Goal: Transaction & Acquisition: Purchase product/service

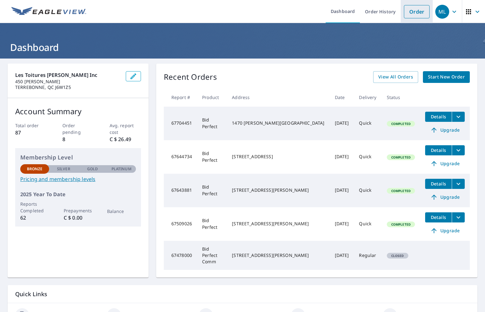
scroll to position [0, 0]
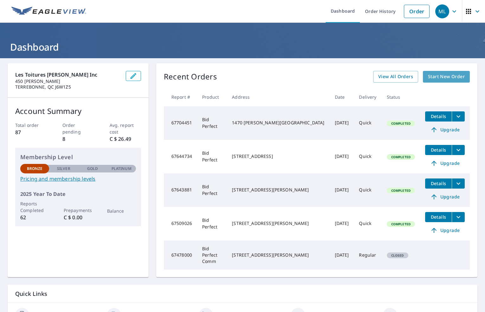
click at [453, 77] on span "Start New Order" at bounding box center [446, 77] width 37 height 8
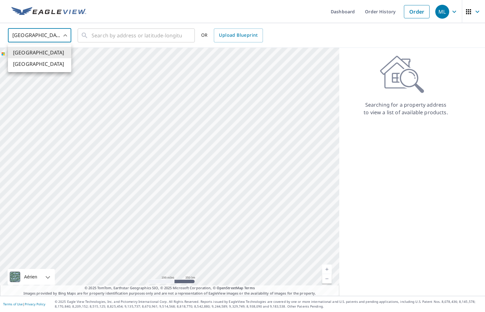
click at [59, 35] on body "ML ML Dashboard Order History Order ML [GEOGRAPHIC_DATA] US ​ ​ OR Upload Bluep…" at bounding box center [242, 156] width 485 height 312
click at [37, 66] on li "[GEOGRAPHIC_DATA]" at bounding box center [39, 63] width 63 height 11
type input "CA"
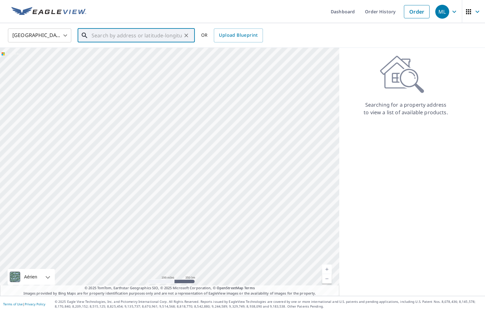
click at [132, 33] on input "text" at bounding box center [137, 36] width 90 height 18
click at [150, 54] on span "[STREET_ADDRESS]" at bounding box center [139, 54] width 99 height 8
type input "[STREET_ADDRESS]"
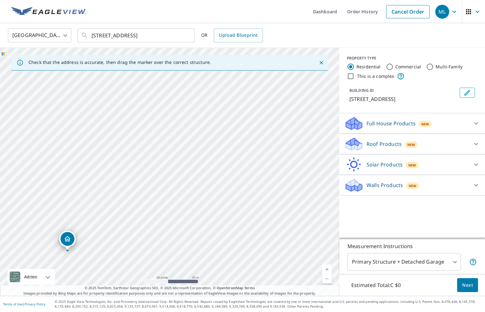
click at [480, 152] on div at bounding box center [476, 144] width 15 height 15
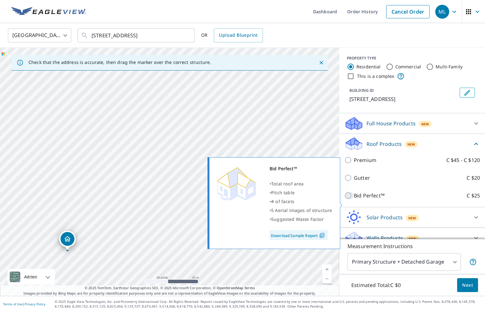
drag, startPoint x: 351, startPoint y: 204, endPoint x: 367, endPoint y: 208, distance: 16.5
click at [352, 200] on input "Bid Perfect™ C $25" at bounding box center [349, 196] width 10 height 8
checkbox input "true"
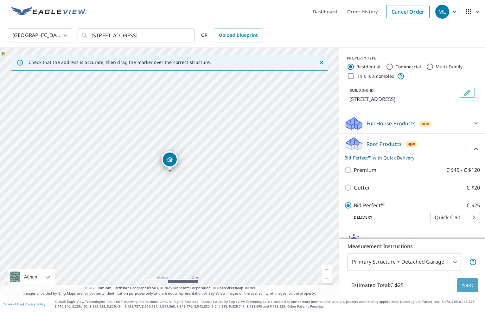
click at [466, 287] on span "Next" at bounding box center [467, 286] width 11 height 8
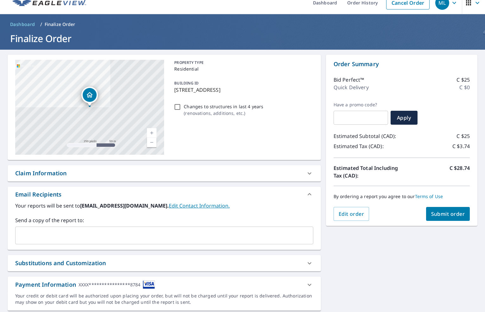
click at [449, 212] on span "Submit order" at bounding box center [448, 214] width 34 height 7
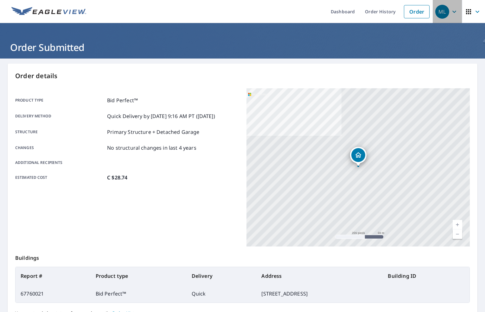
click at [455, 10] on icon "button" at bounding box center [455, 12] width 8 height 8
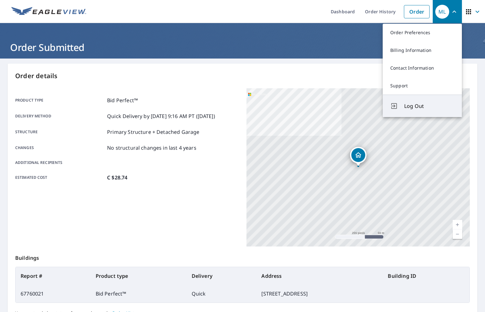
click at [421, 109] on span "Log Out" at bounding box center [429, 106] width 50 height 8
